Goal: Task Accomplishment & Management: Manage account settings

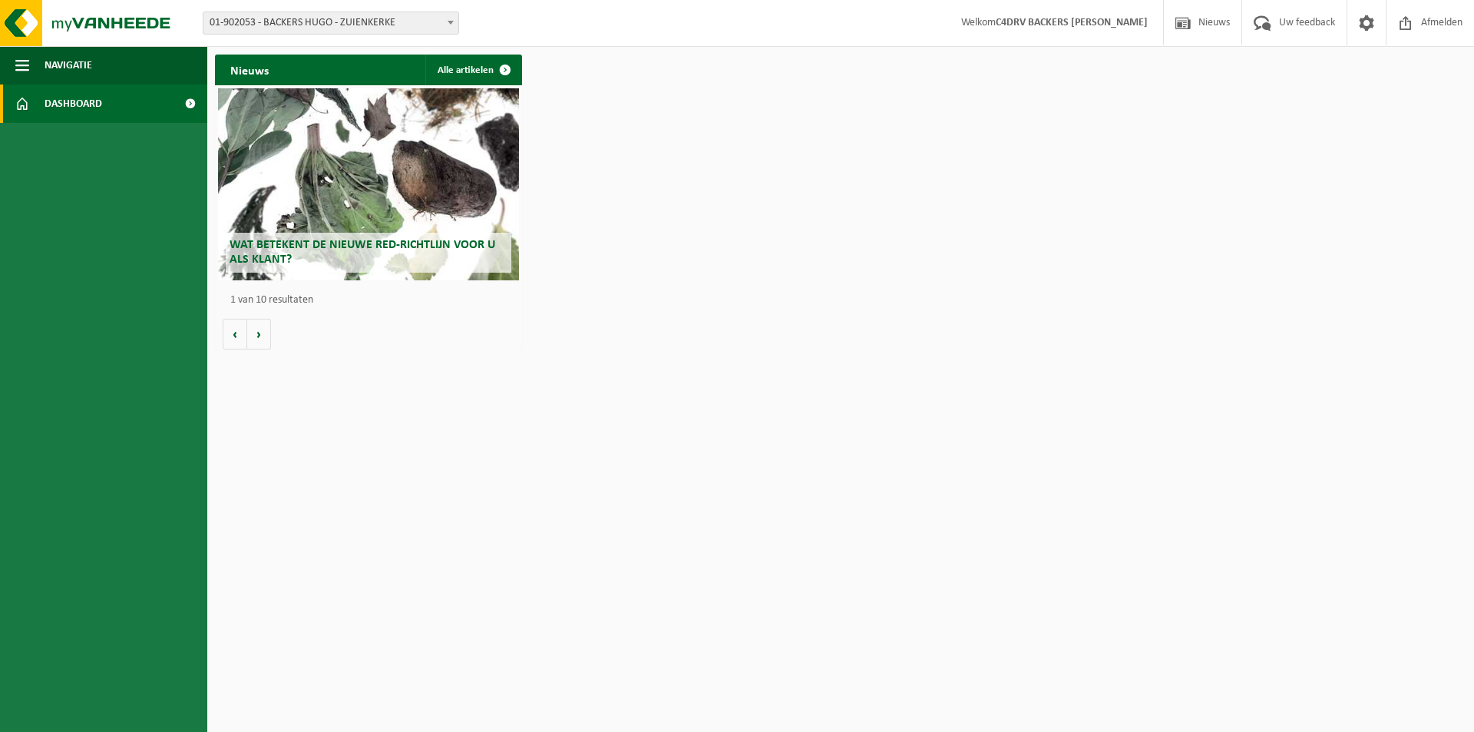
click at [73, 99] on span "Dashboard" at bounding box center [74, 103] width 58 height 38
click at [81, 66] on span "Navigatie" at bounding box center [69, 65] width 48 height 38
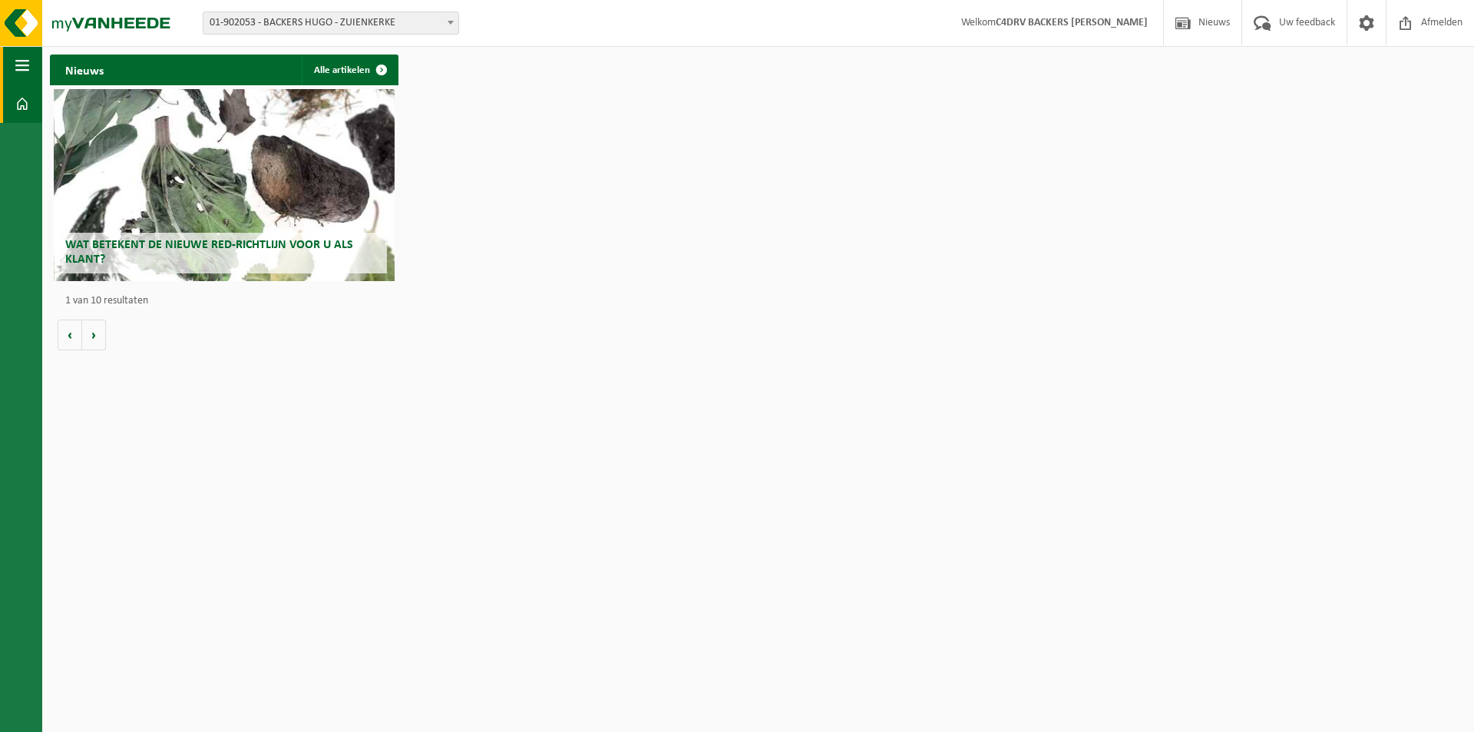
click at [18, 68] on span "button" at bounding box center [22, 65] width 14 height 38
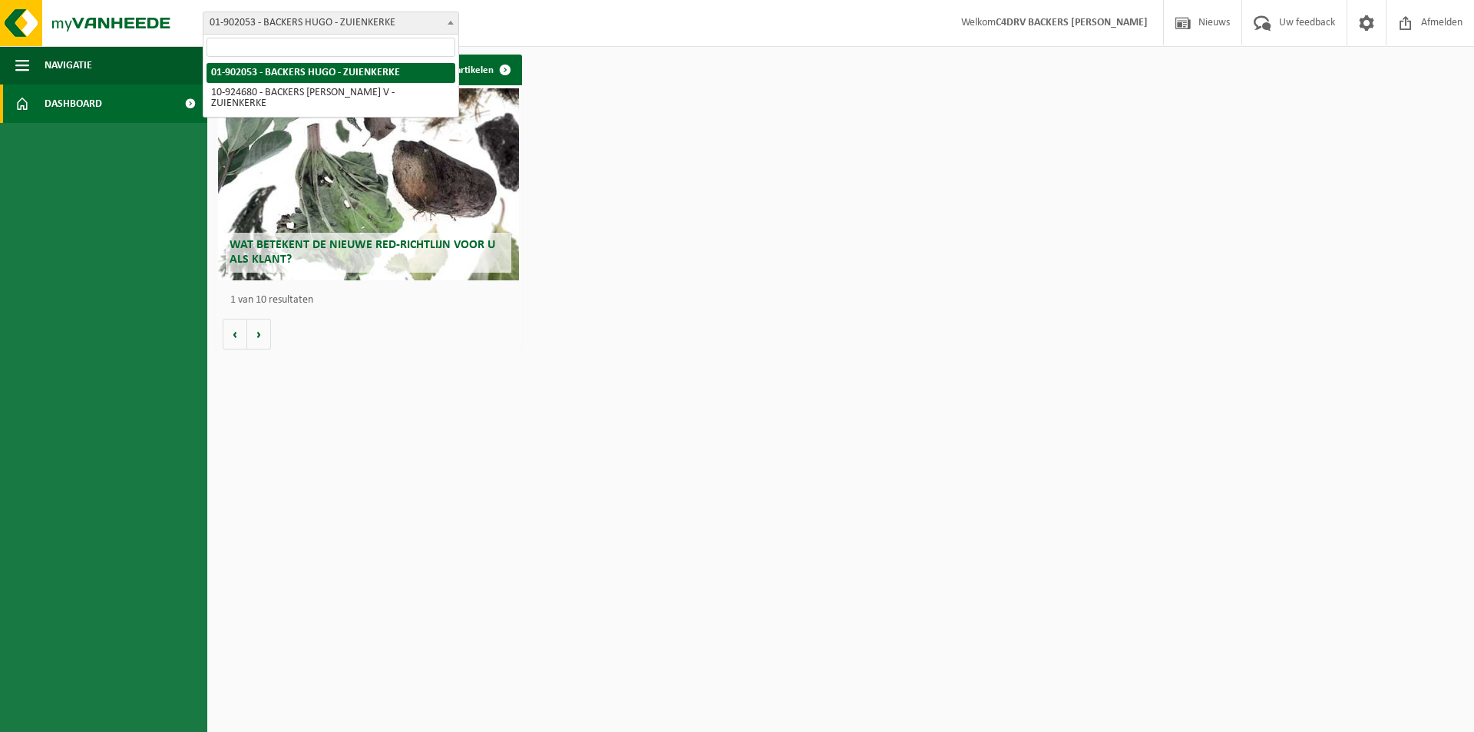
click at [451, 24] on b at bounding box center [451, 23] width 6 height 4
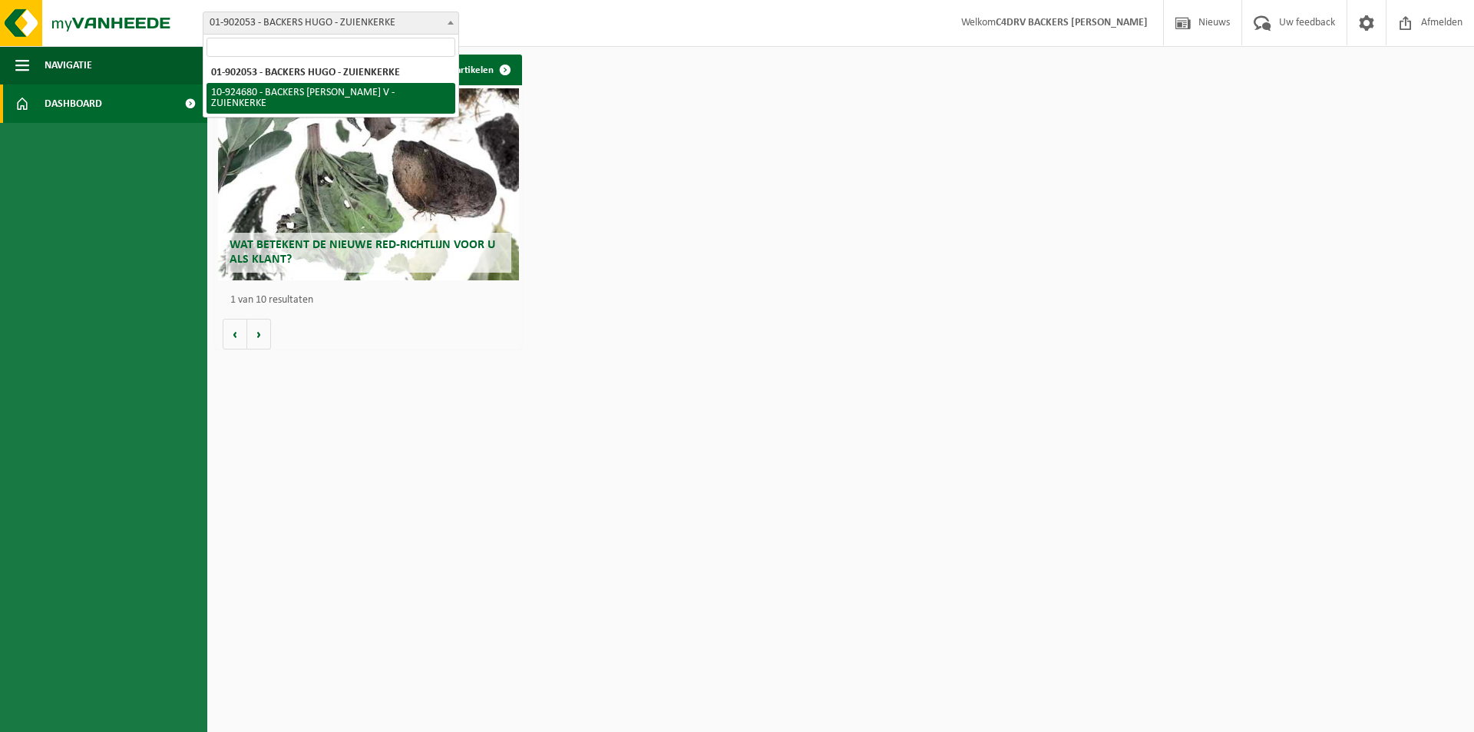
select select "131506"
